Goal: Navigation & Orientation: Find specific page/section

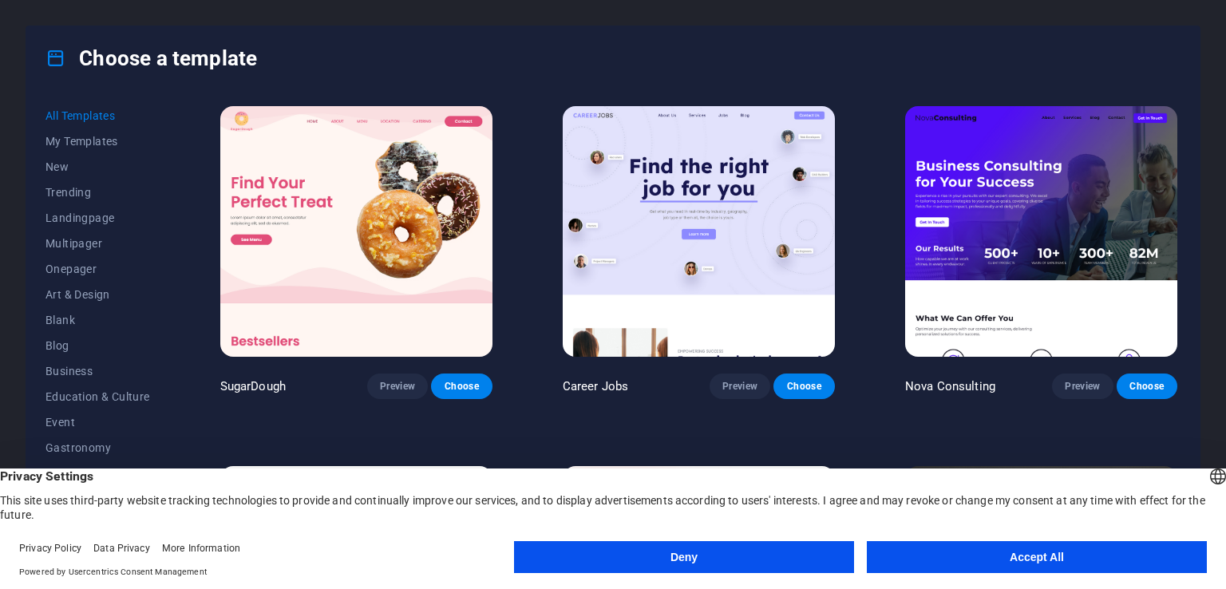
click at [1082, 564] on button "Accept All" at bounding box center [1037, 557] width 340 height 32
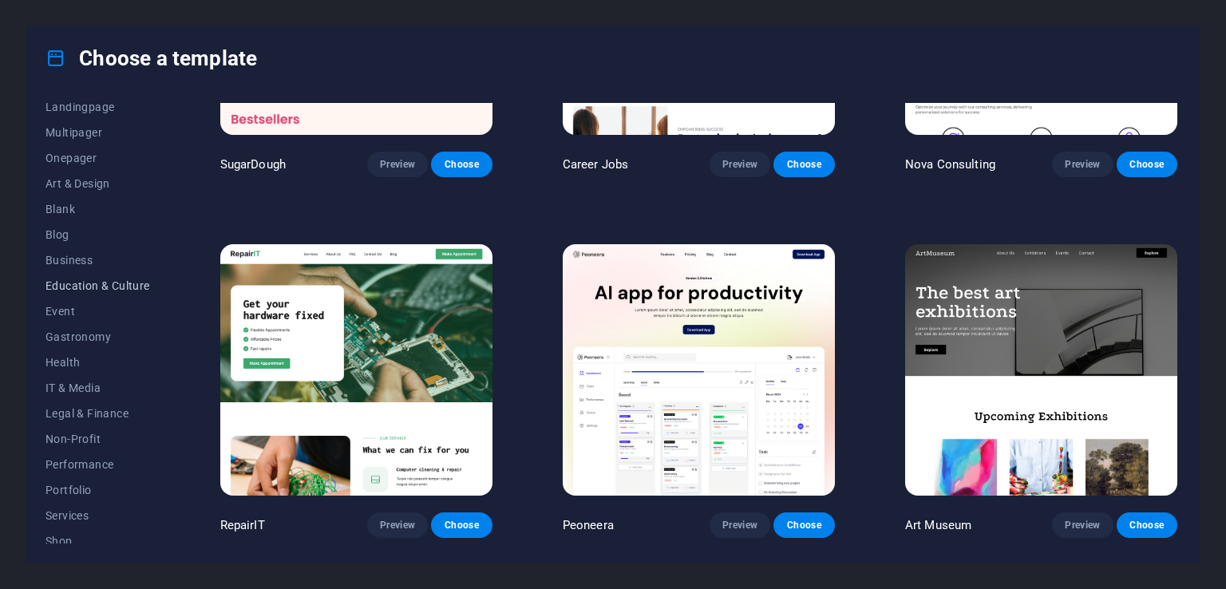
scroll to position [112, 0]
click at [96, 387] on span "IT & Media" at bounding box center [98, 387] width 105 height 13
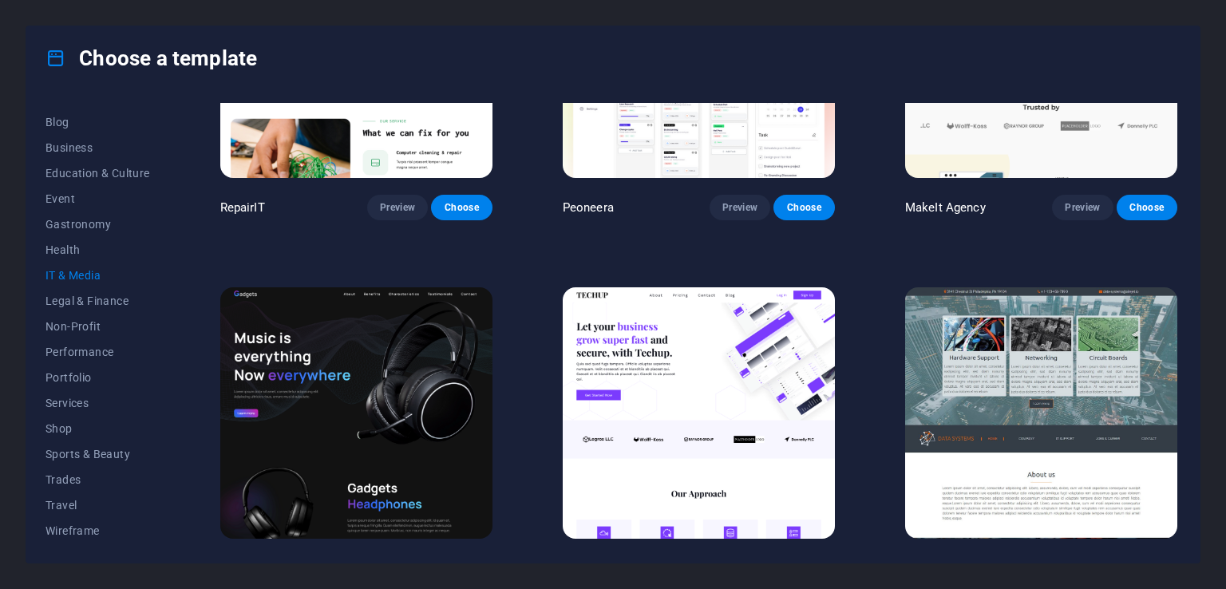
scroll to position [0, 0]
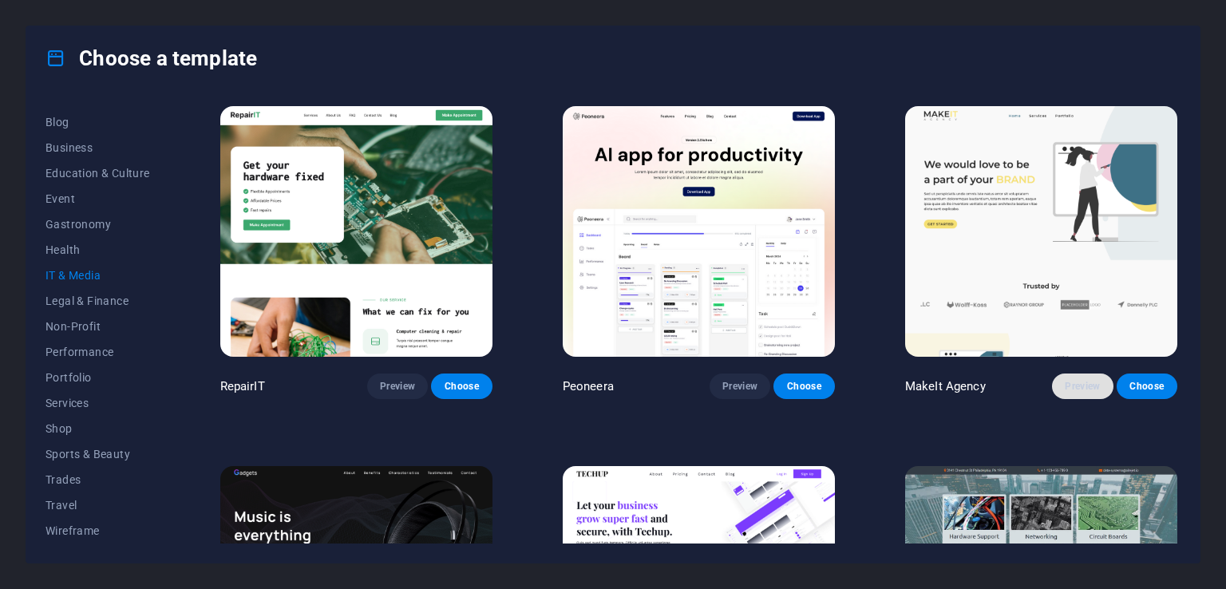
click at [1085, 383] on span "Preview" at bounding box center [1082, 386] width 35 height 13
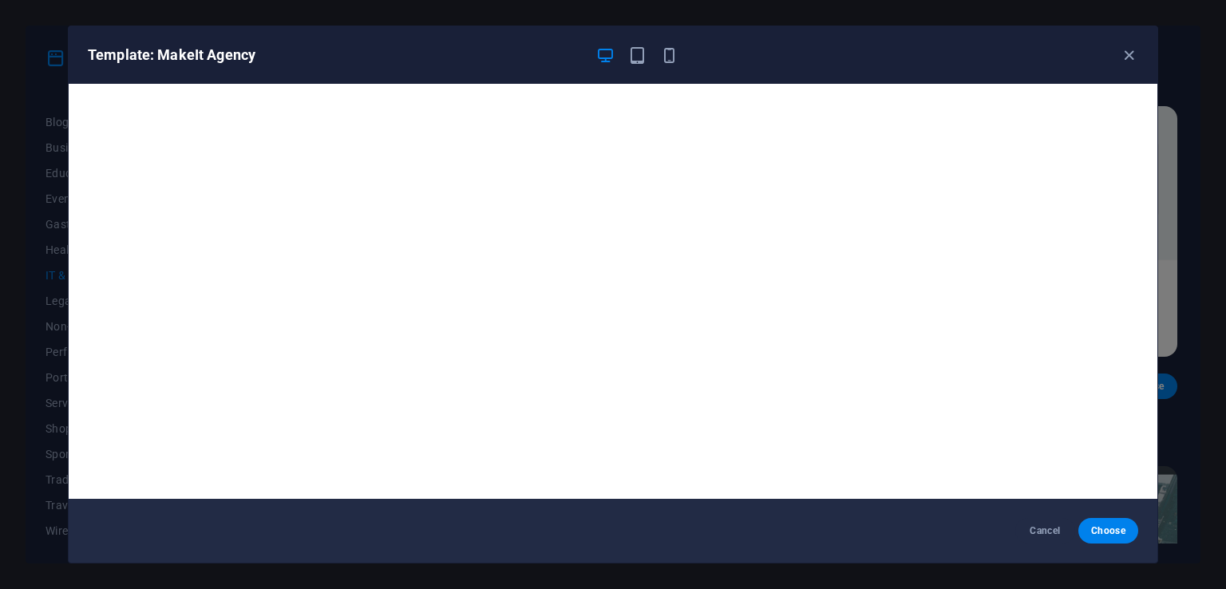
scroll to position [4, 0]
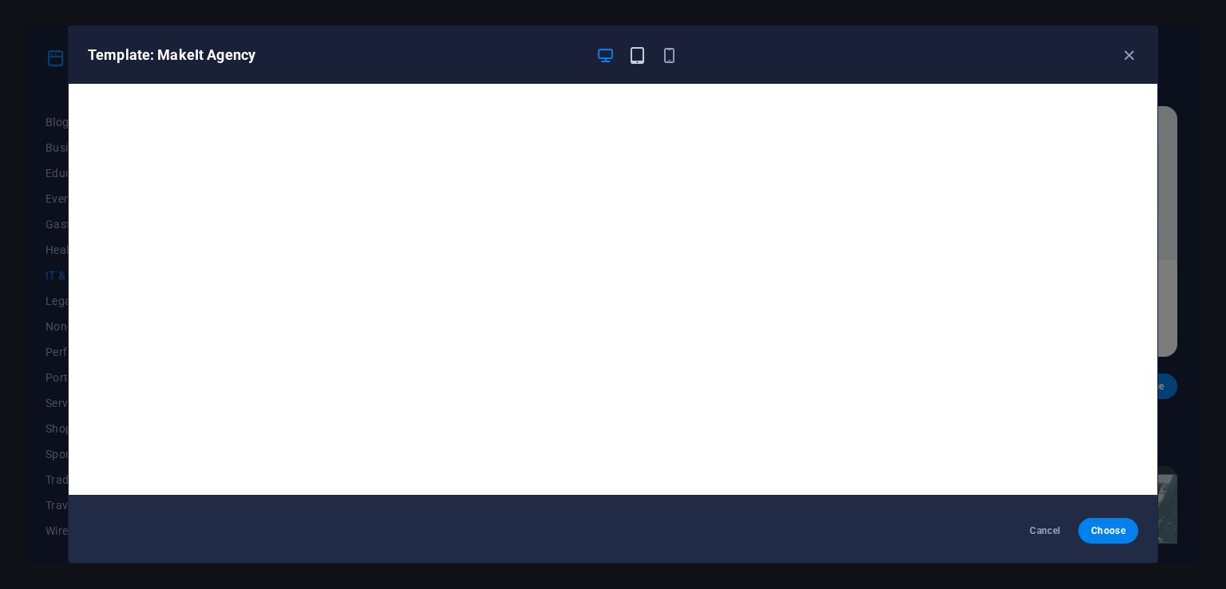
click at [634, 50] on icon "button" at bounding box center [637, 55] width 18 height 18
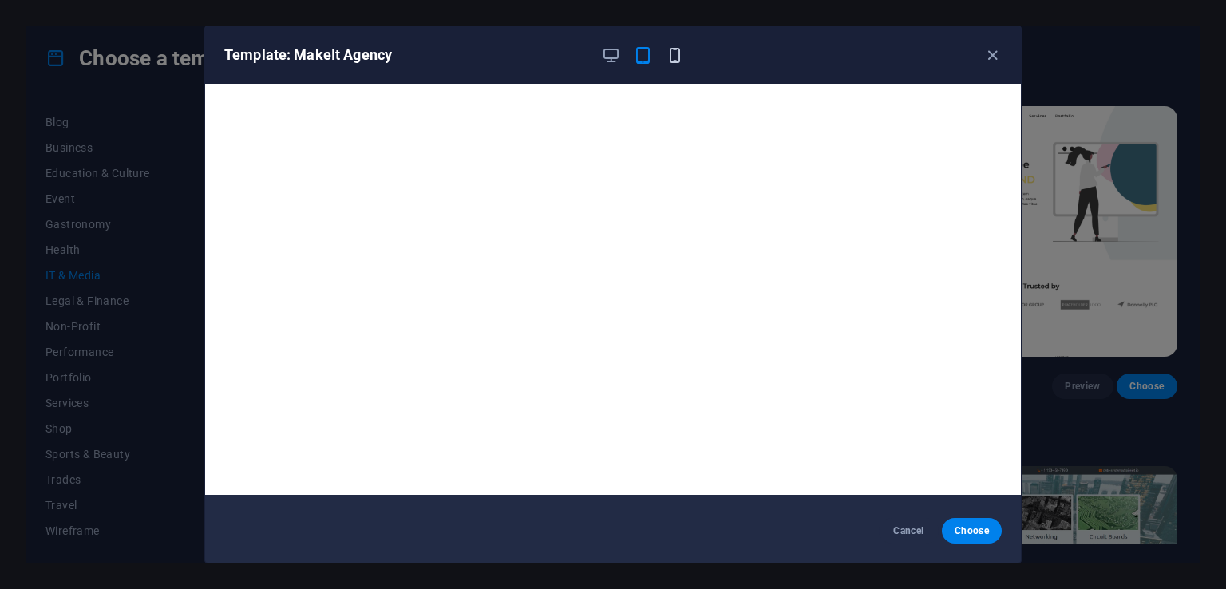
click at [671, 51] on icon "button" at bounding box center [675, 55] width 18 height 18
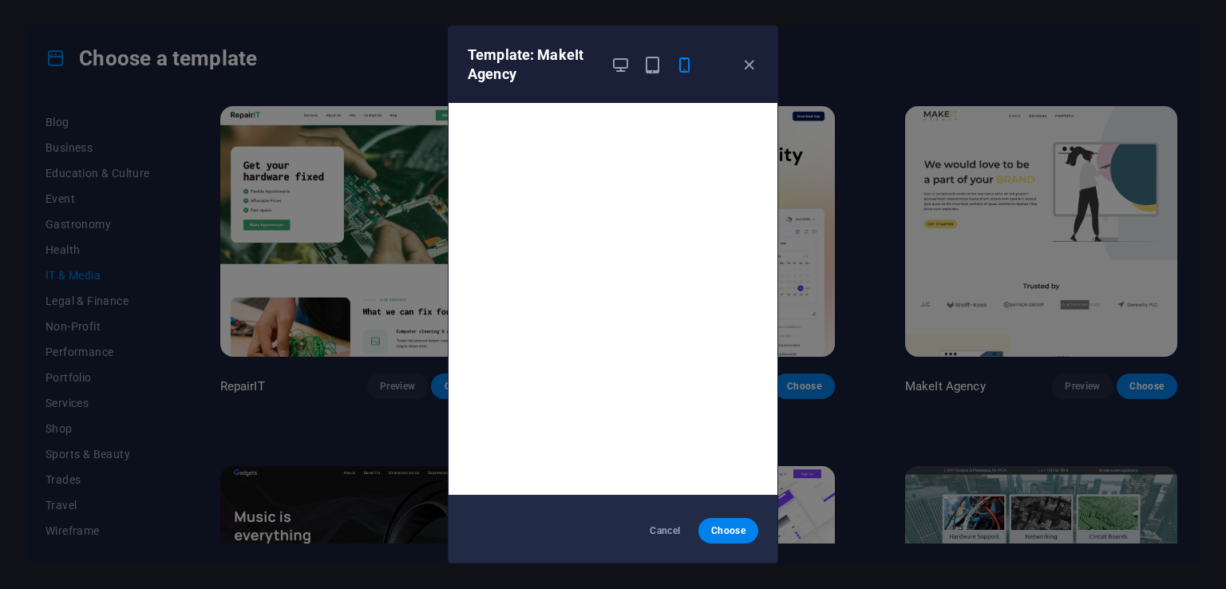
scroll to position [0, 0]
click at [620, 61] on icon "button" at bounding box center [621, 65] width 18 height 18
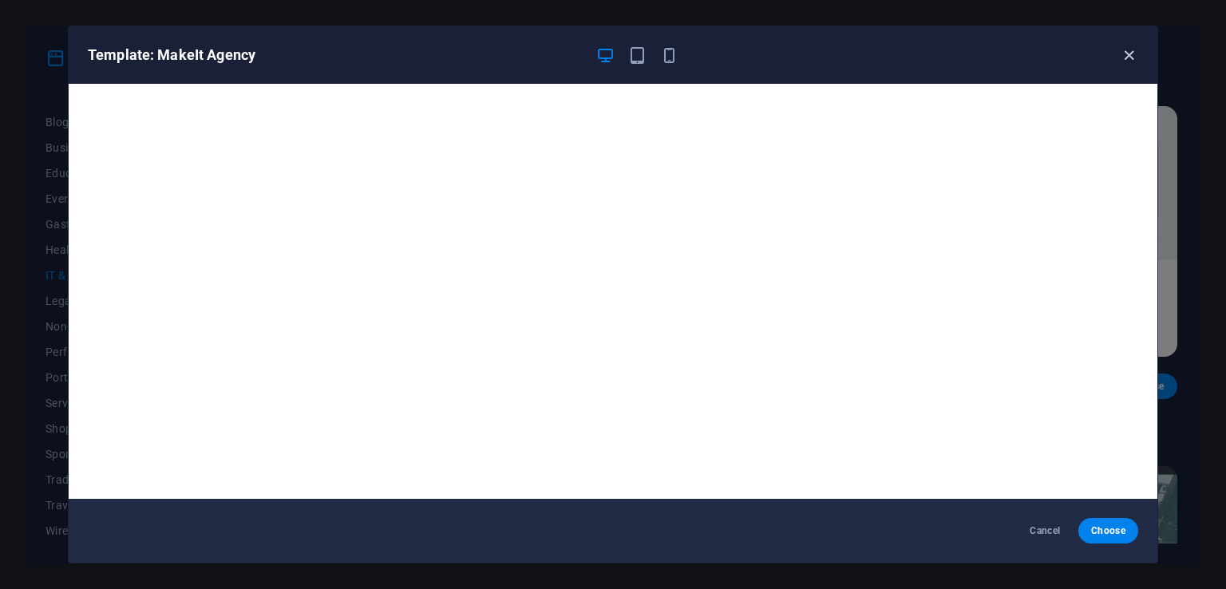
click at [1133, 57] on icon "button" at bounding box center [1129, 55] width 18 height 18
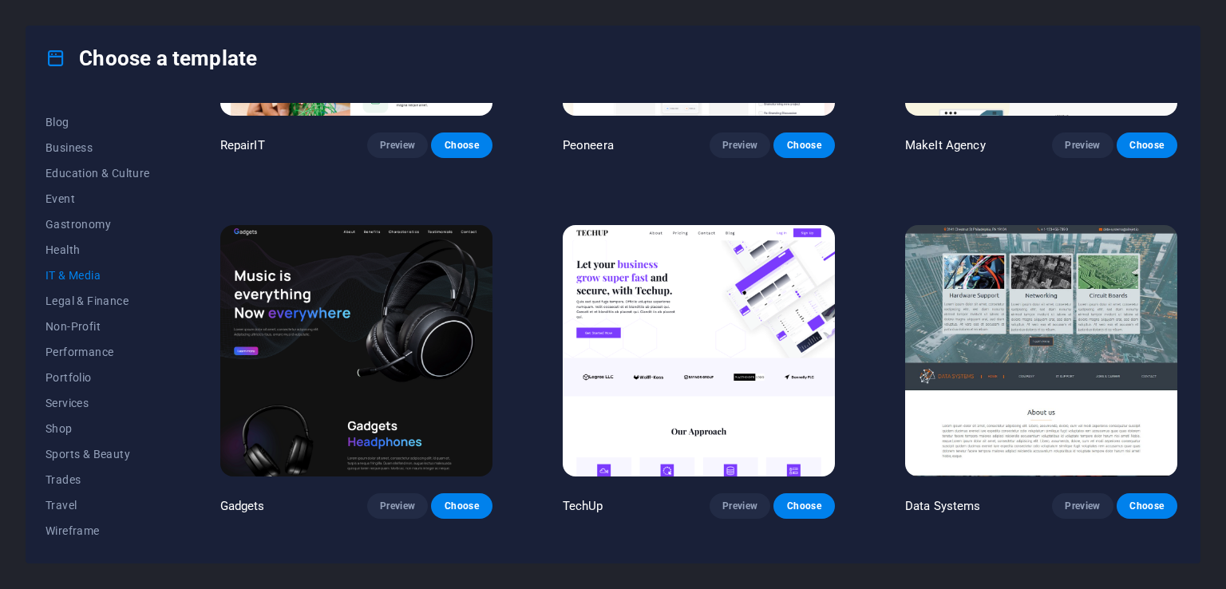
scroll to position [242, 0]
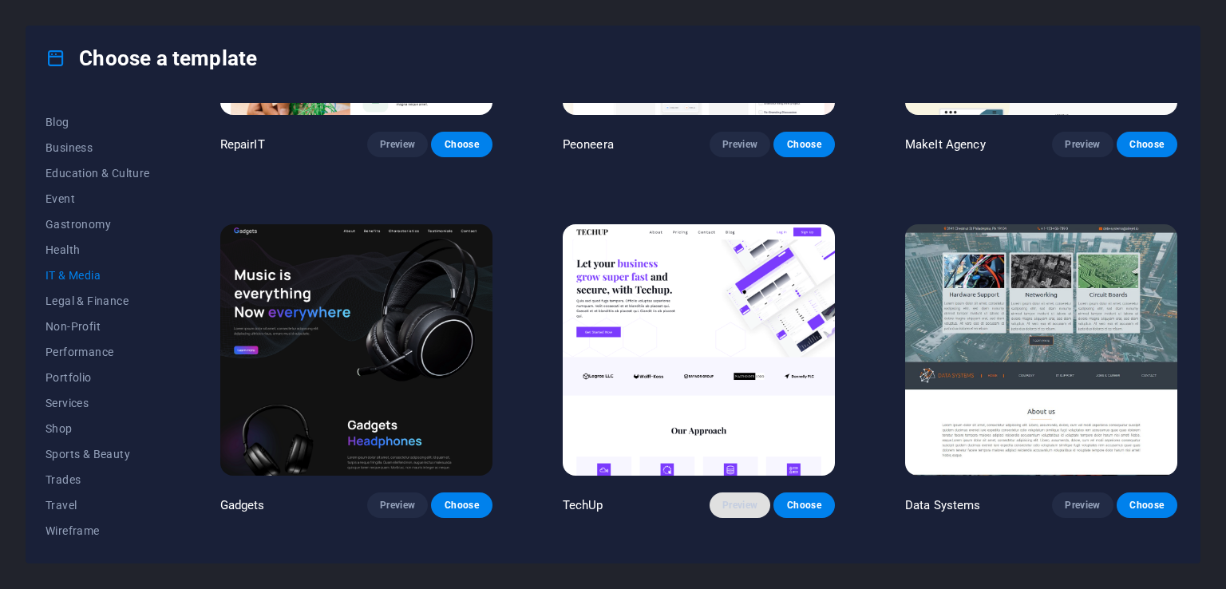
click at [739, 502] on span "Preview" at bounding box center [740, 505] width 35 height 13
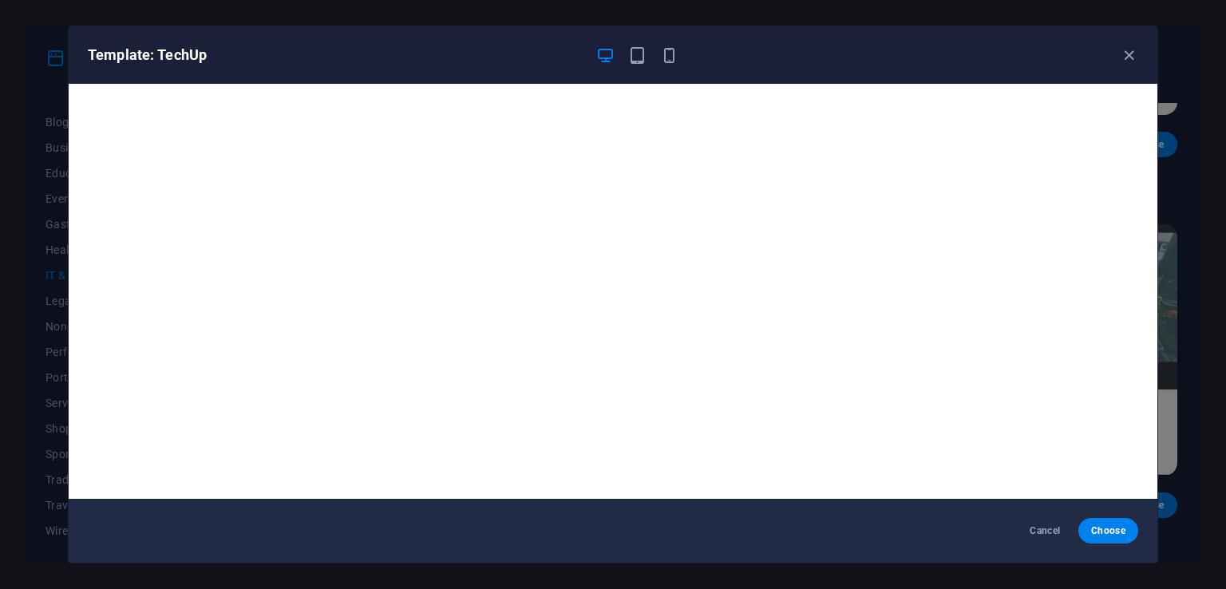
scroll to position [4, 0]
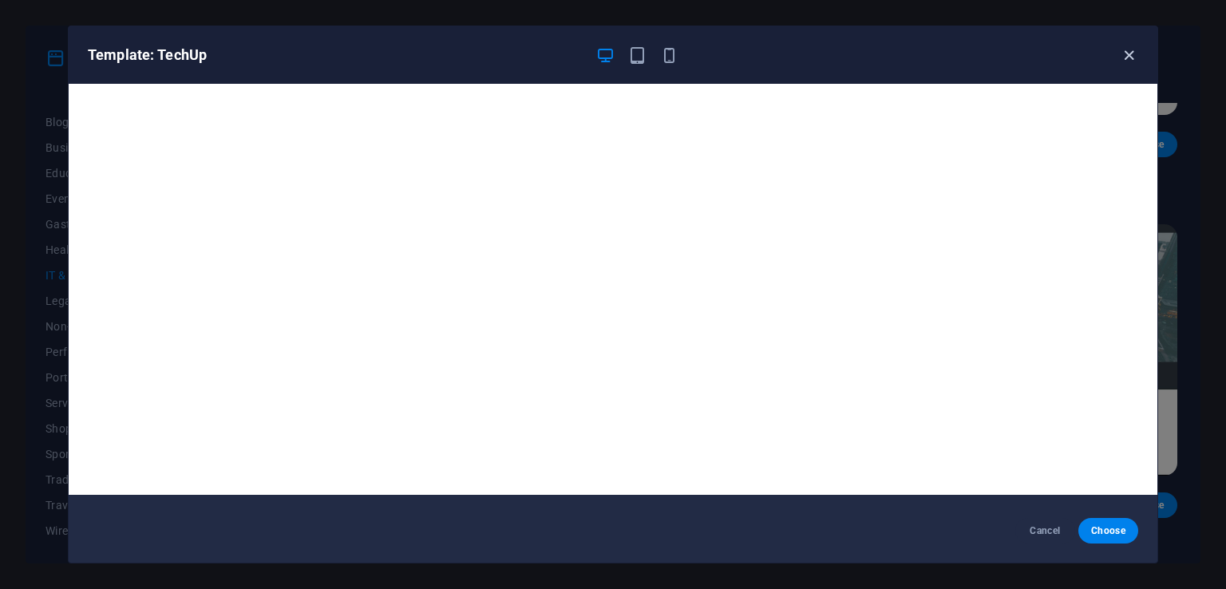
click at [1127, 52] on icon "button" at bounding box center [1129, 55] width 18 height 18
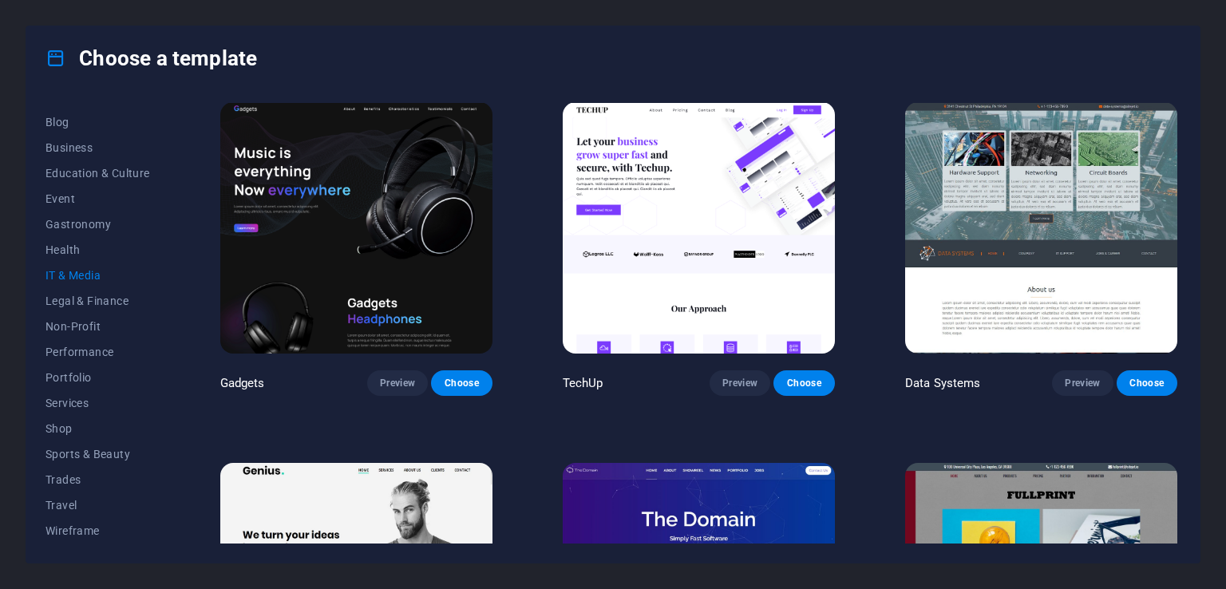
scroll to position [0, 0]
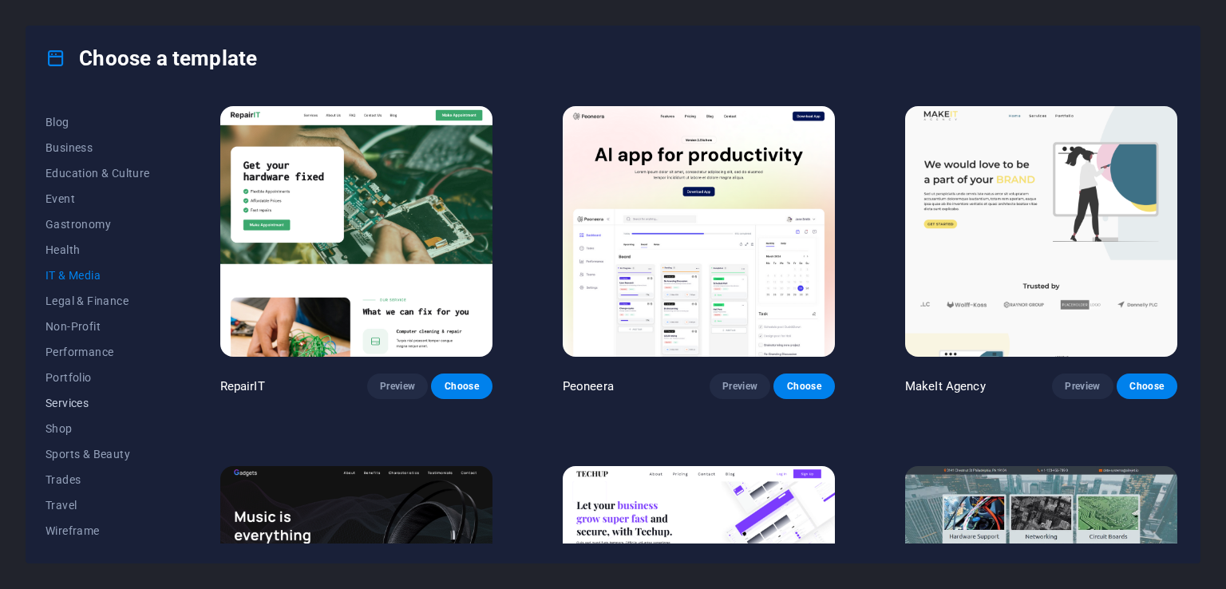
click at [83, 409] on span "Services" at bounding box center [98, 403] width 105 height 13
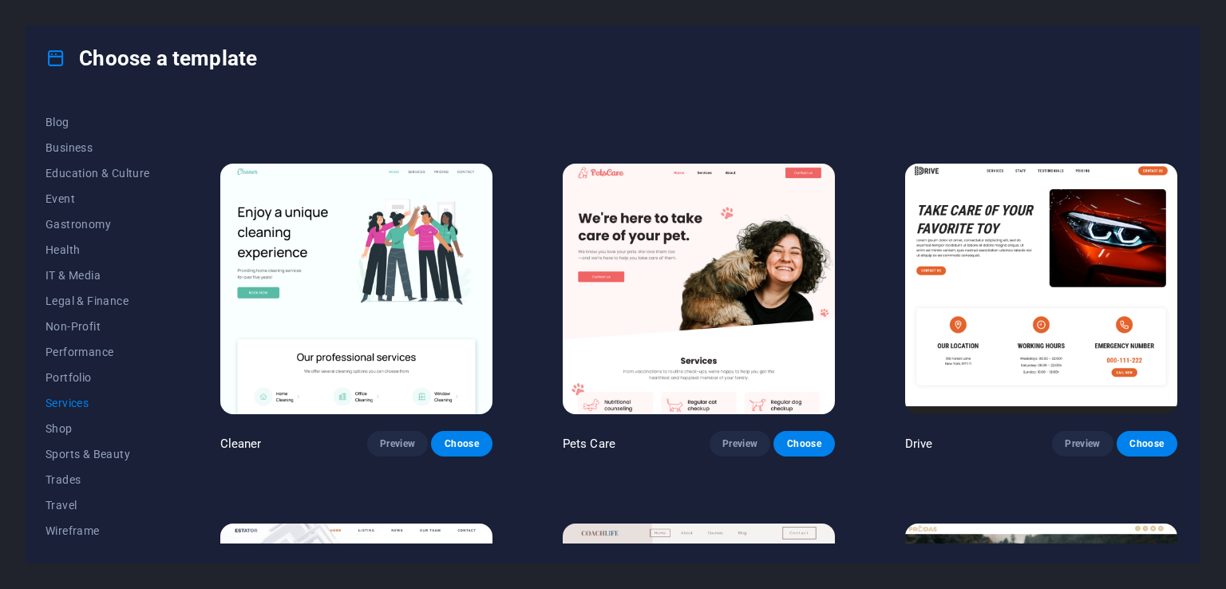
scroll to position [615, 0]
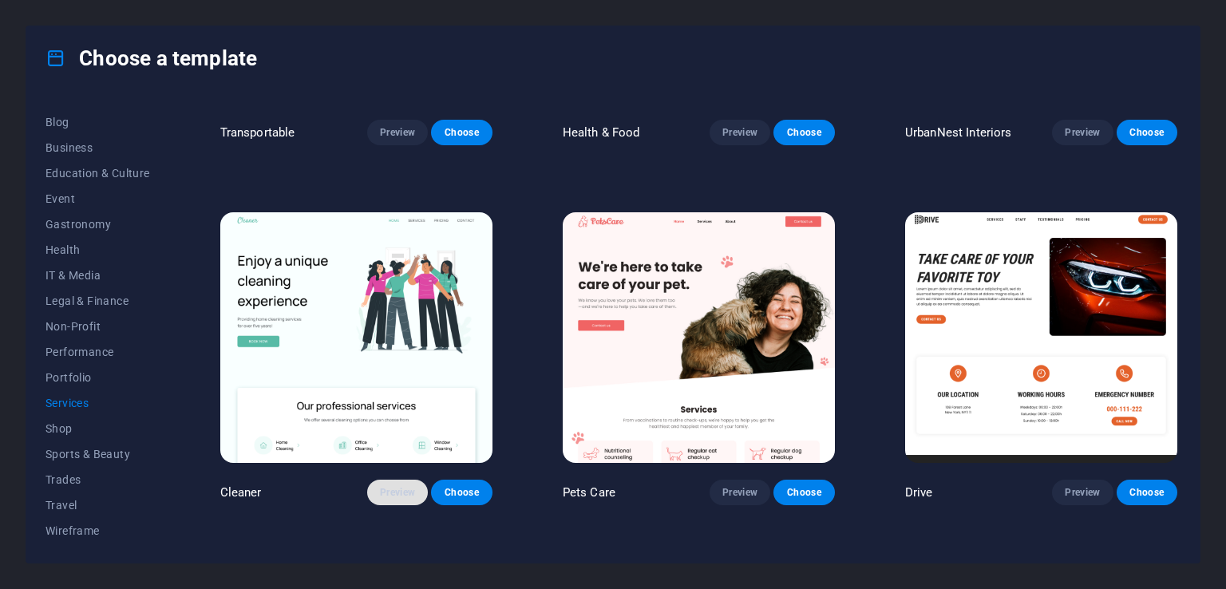
click at [398, 486] on span "Preview" at bounding box center [397, 492] width 35 height 13
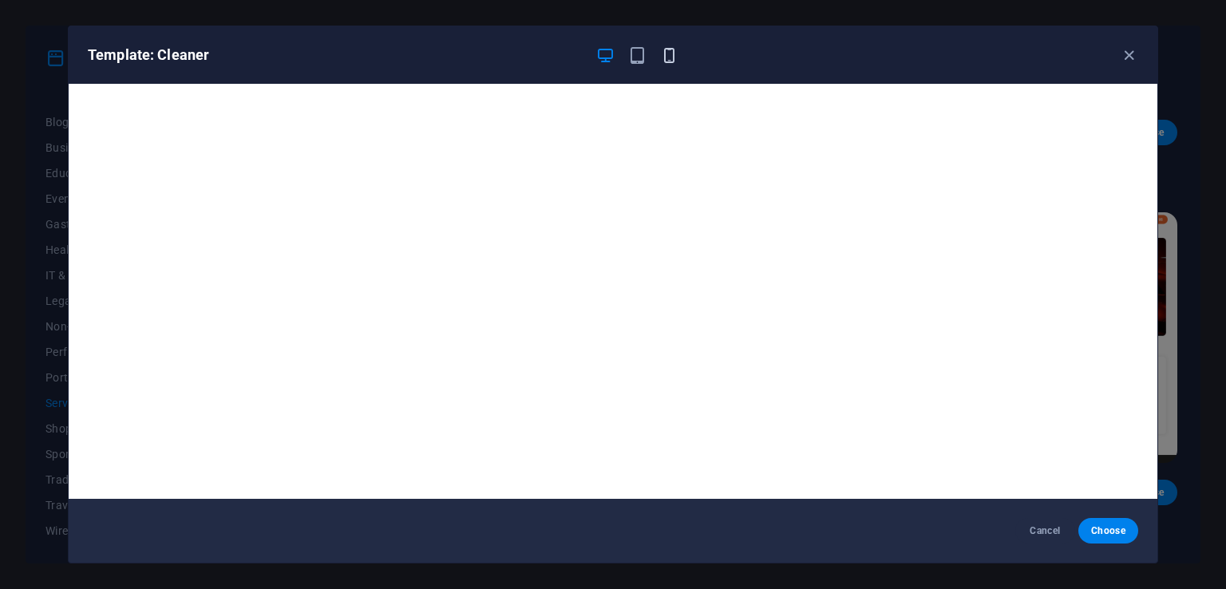
click at [670, 57] on icon "button" at bounding box center [669, 55] width 18 height 18
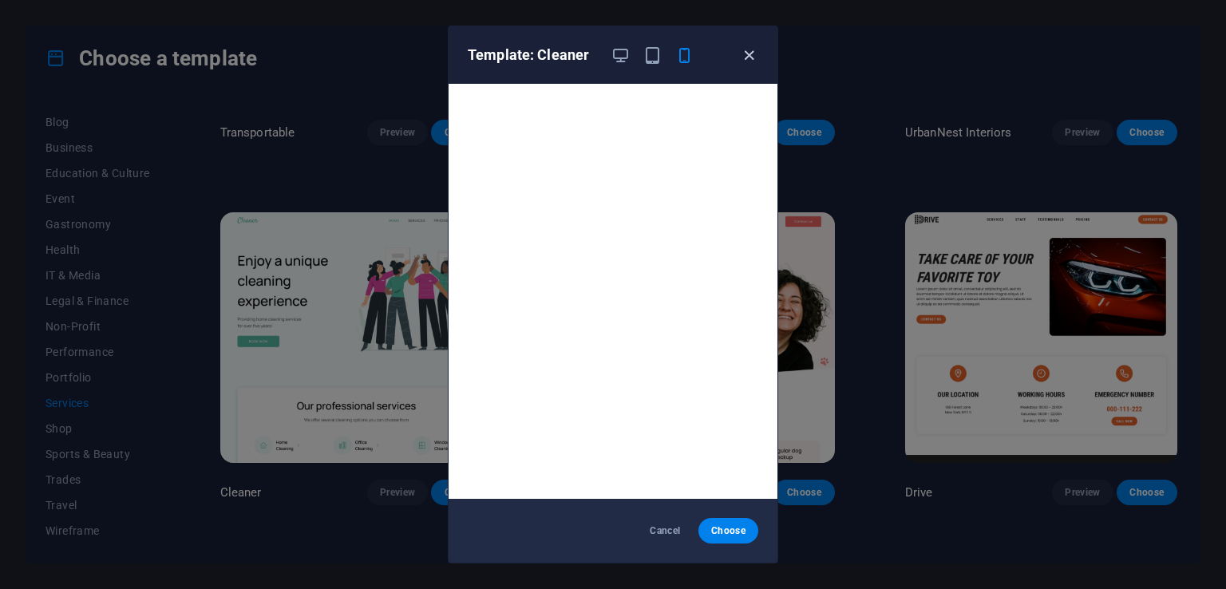
click at [748, 49] on icon "button" at bounding box center [749, 55] width 18 height 18
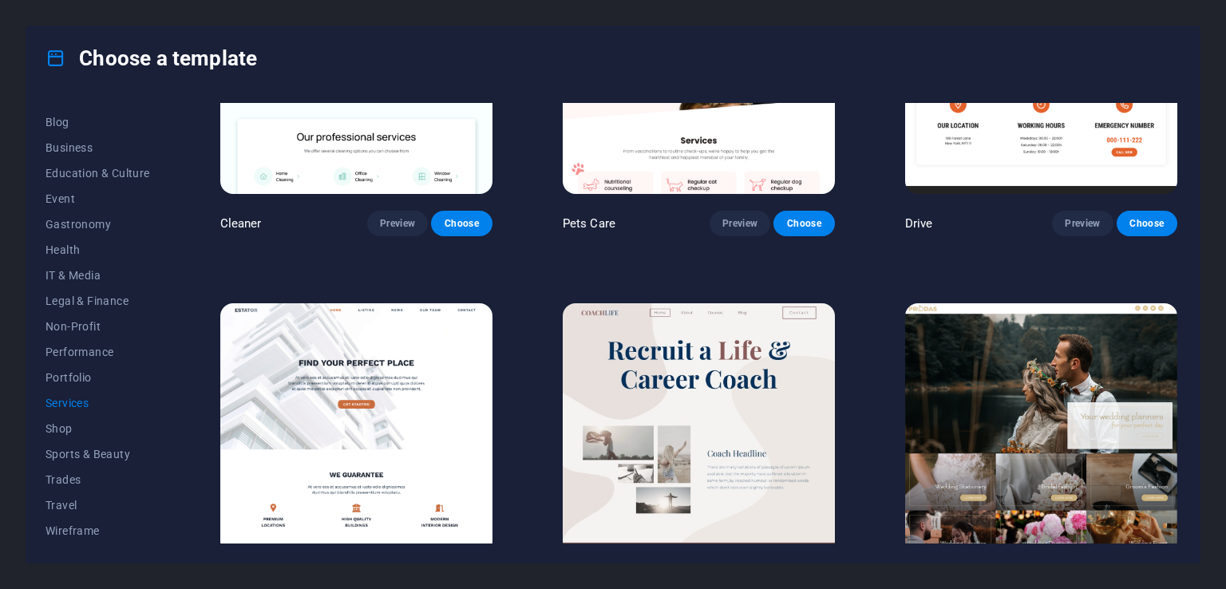
scroll to position [855, 0]
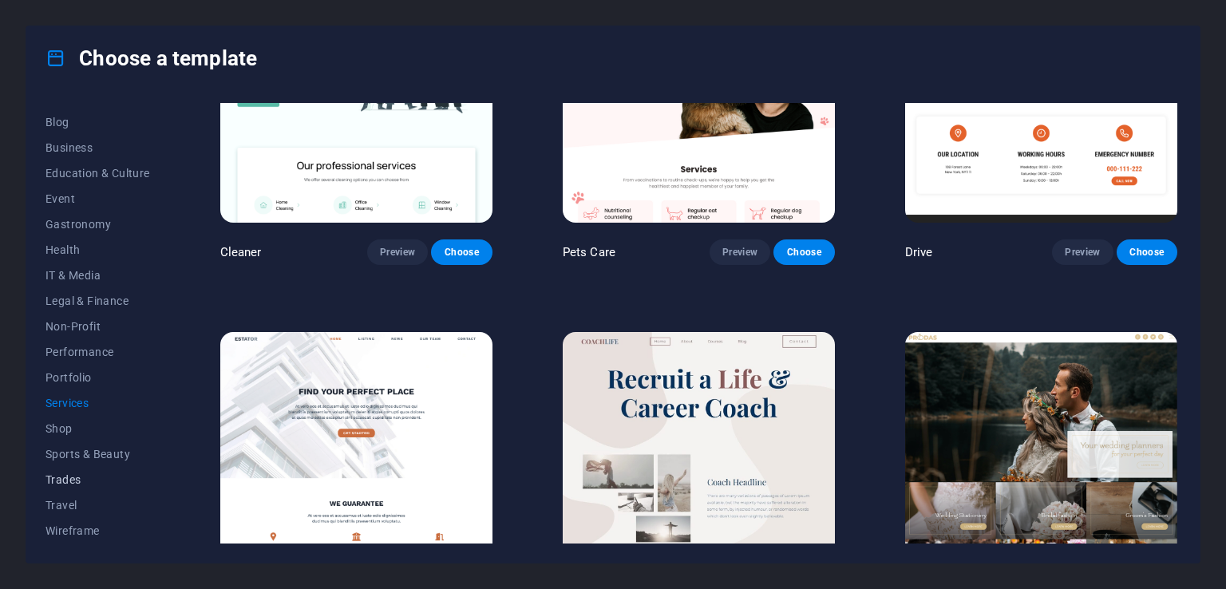
click at [57, 477] on span "Trades" at bounding box center [98, 479] width 105 height 13
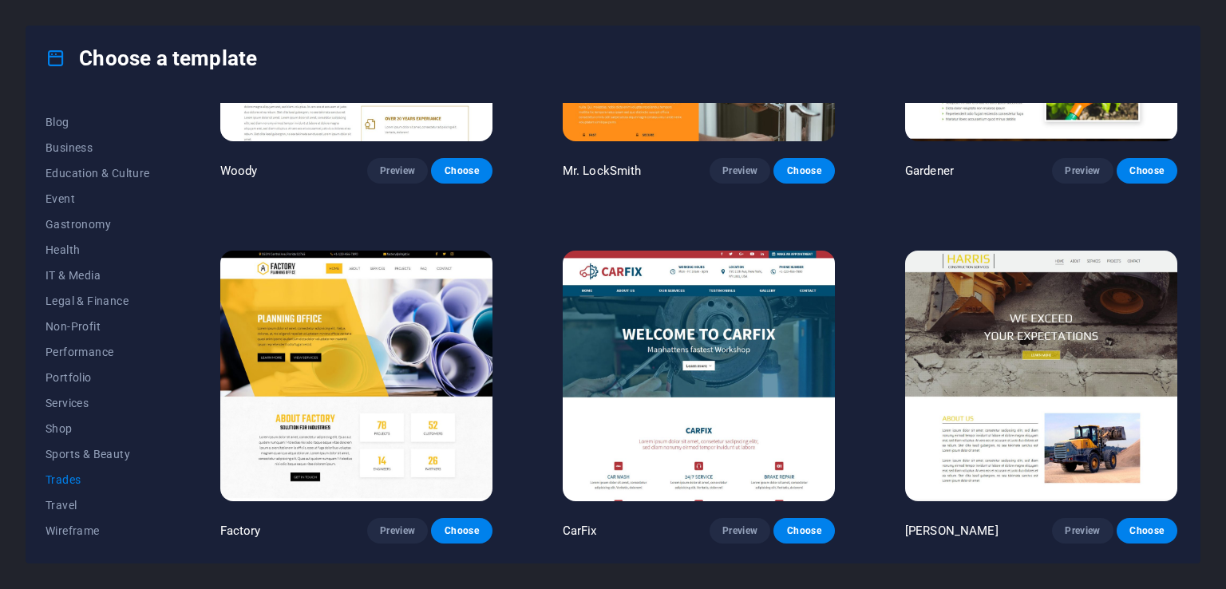
scroll to position [0, 0]
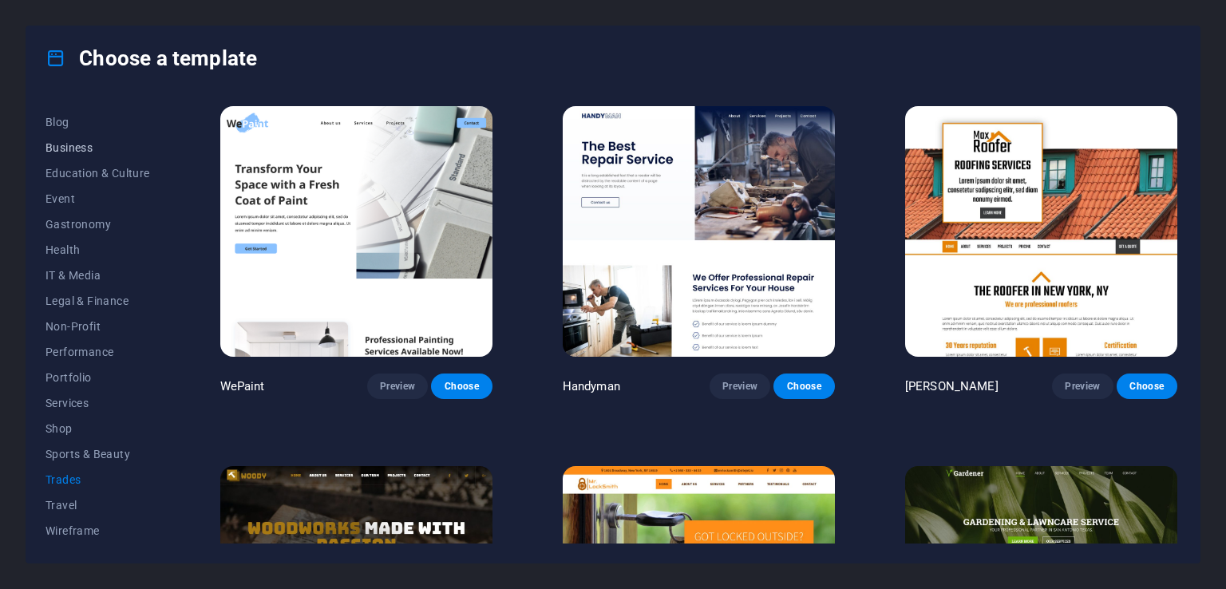
click at [80, 153] on span "Business" at bounding box center [98, 147] width 105 height 13
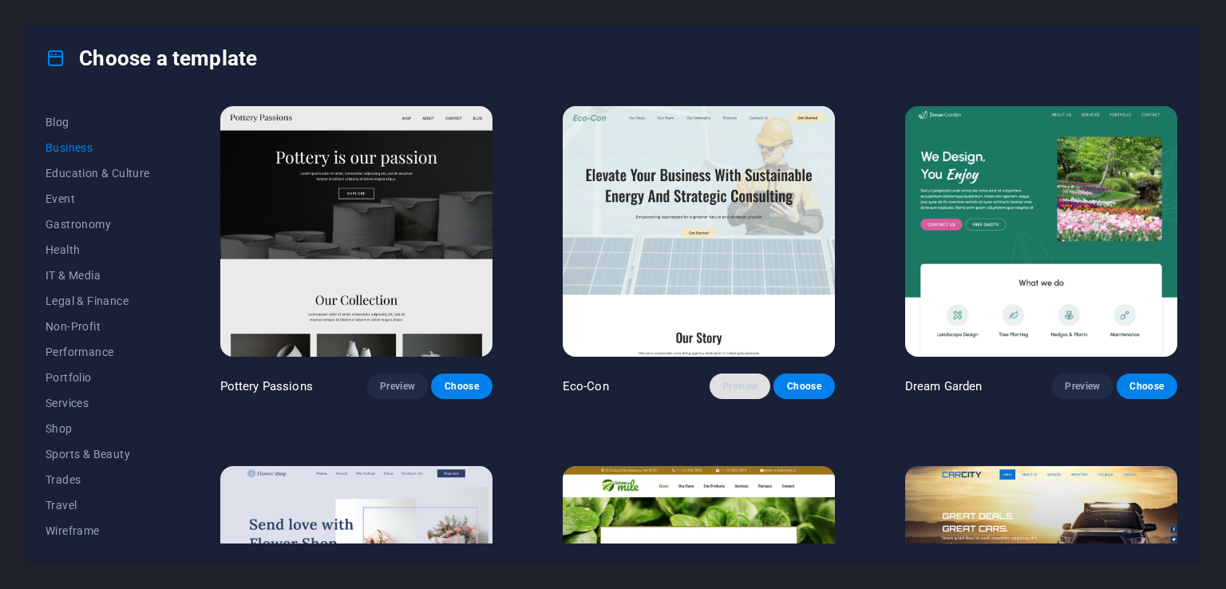
click at [738, 380] on span "Preview" at bounding box center [740, 386] width 35 height 13
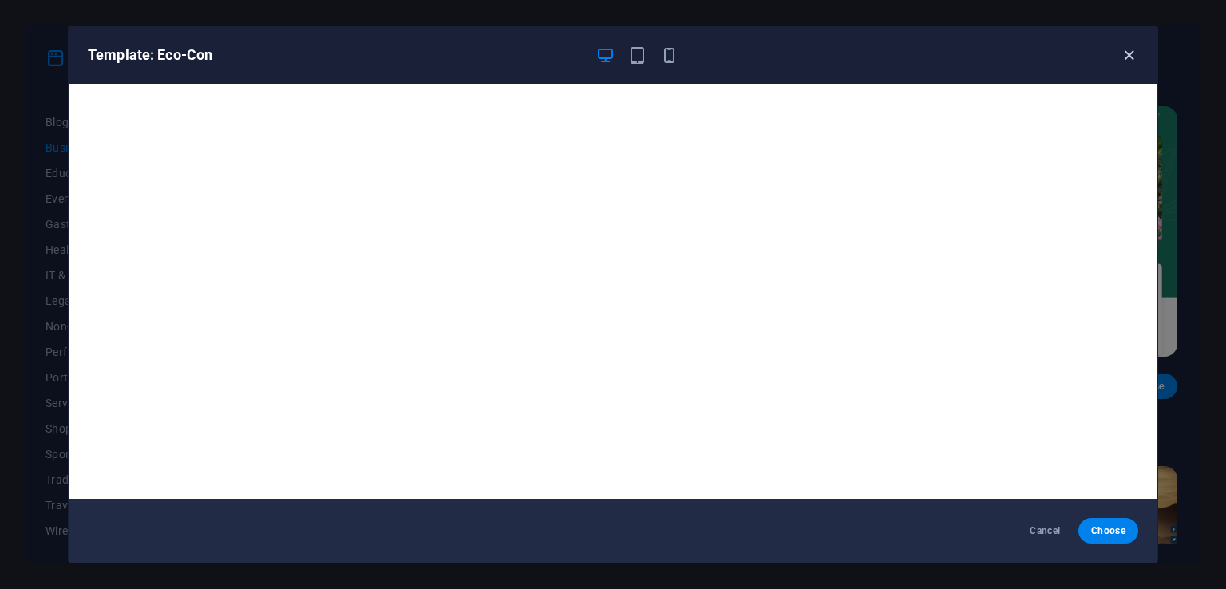
click at [1130, 52] on icon "button" at bounding box center [1129, 55] width 18 height 18
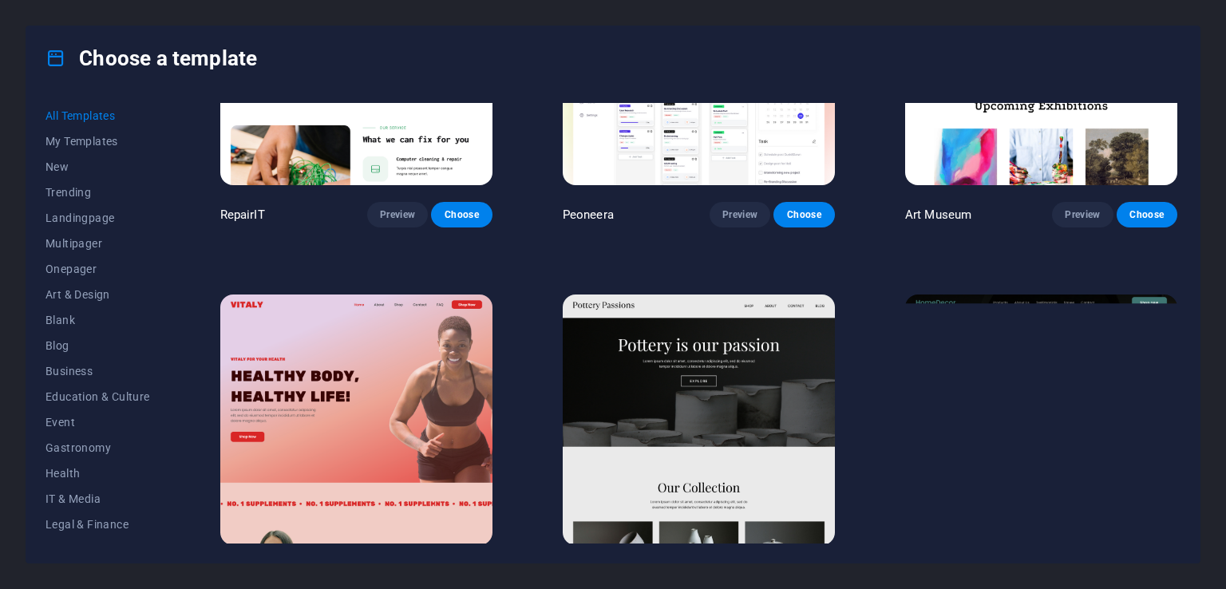
scroll to position [759, 0]
